Goal: Check status: Check status

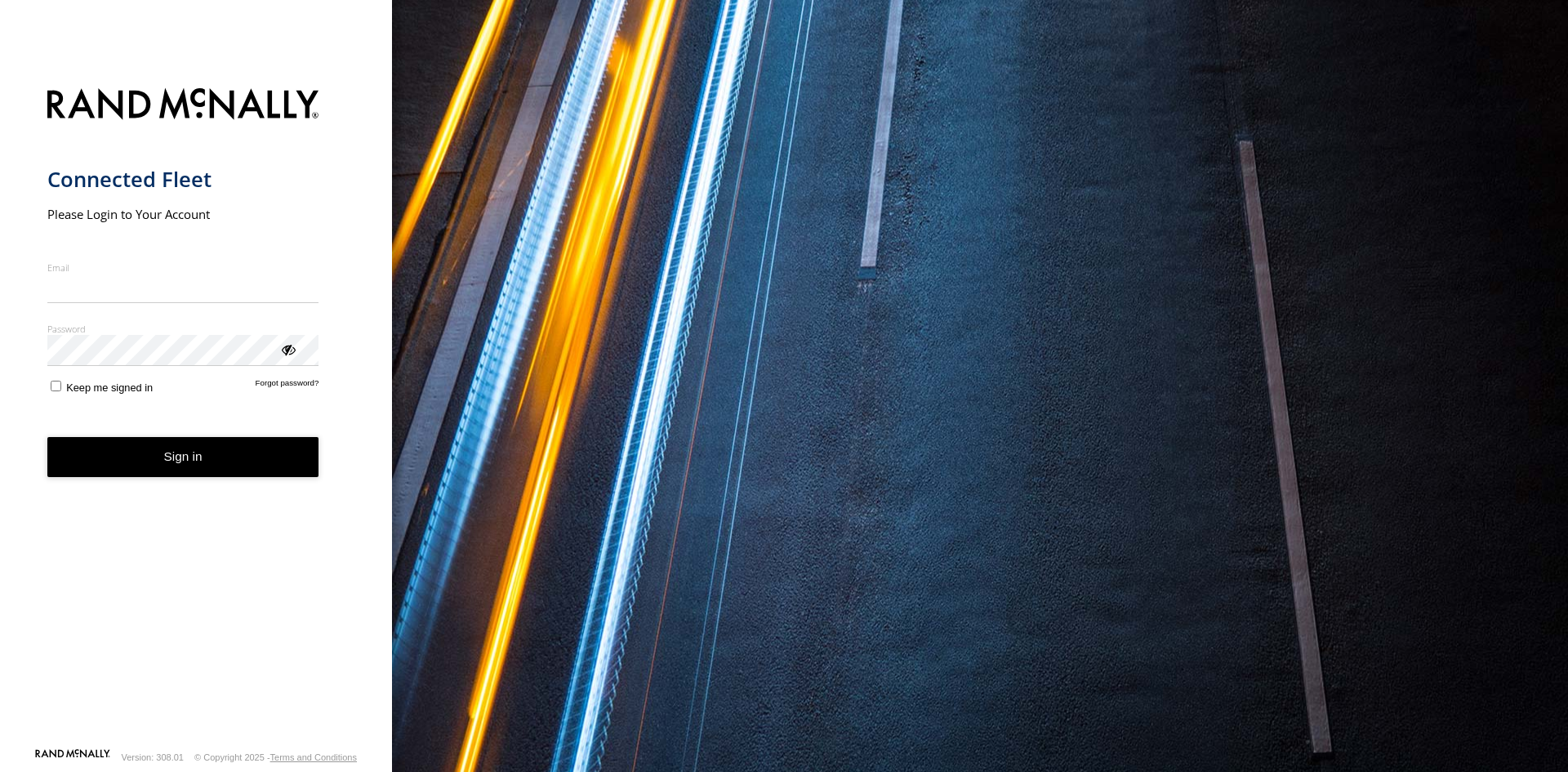
type input "**********"
click at [274, 464] on button "Sign in" at bounding box center [184, 457] width 272 height 40
